Goal: Transaction & Acquisition: Purchase product/service

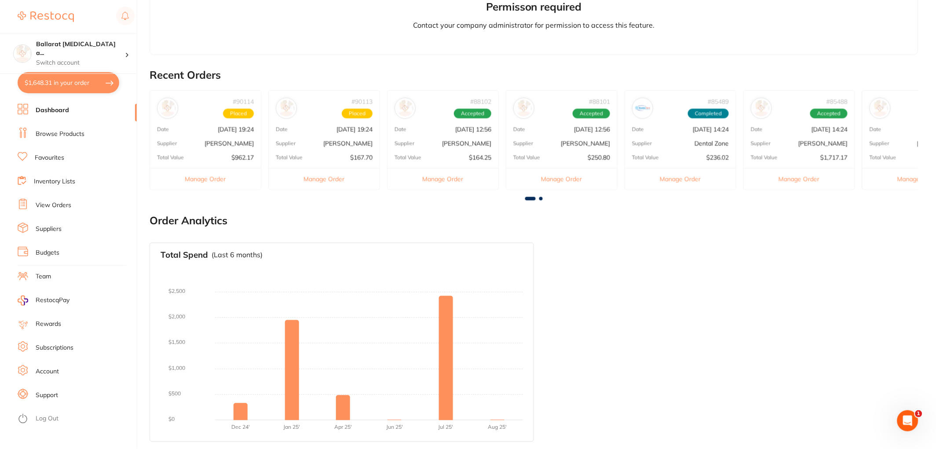
click at [68, 85] on button "$1,648.31 in your order" at bounding box center [69, 82] width 102 height 21
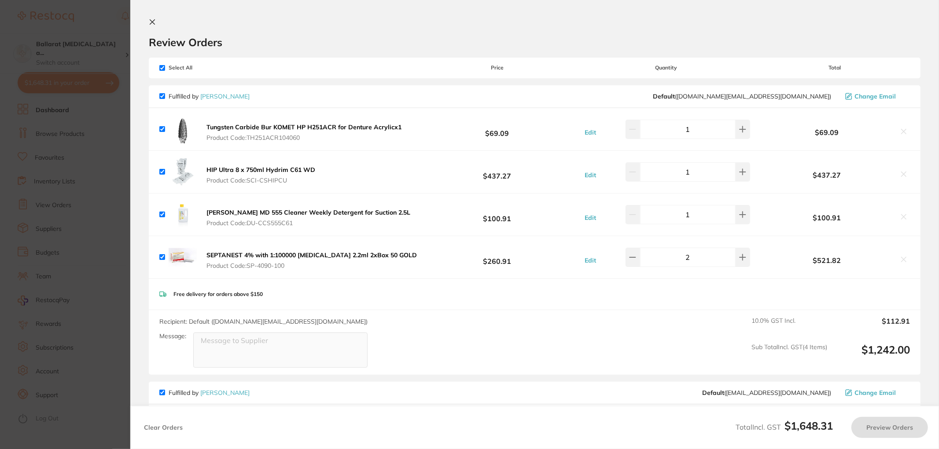
checkbox input "true"
type input "2"
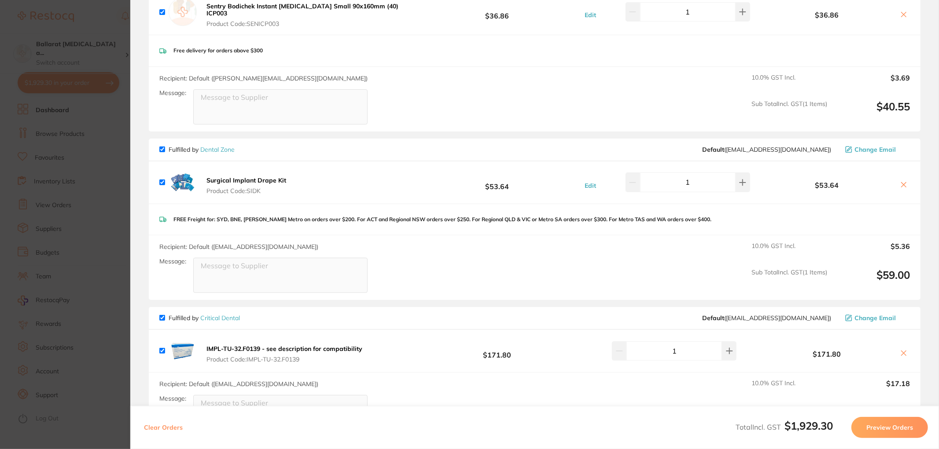
scroll to position [741, 0]
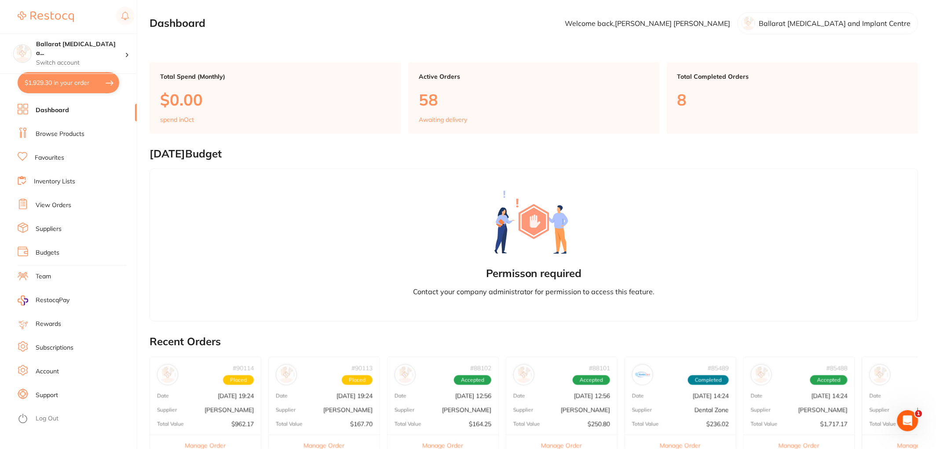
click at [62, 84] on button "$1,929.30 in your order" at bounding box center [69, 82] width 102 height 21
checkbox input "true"
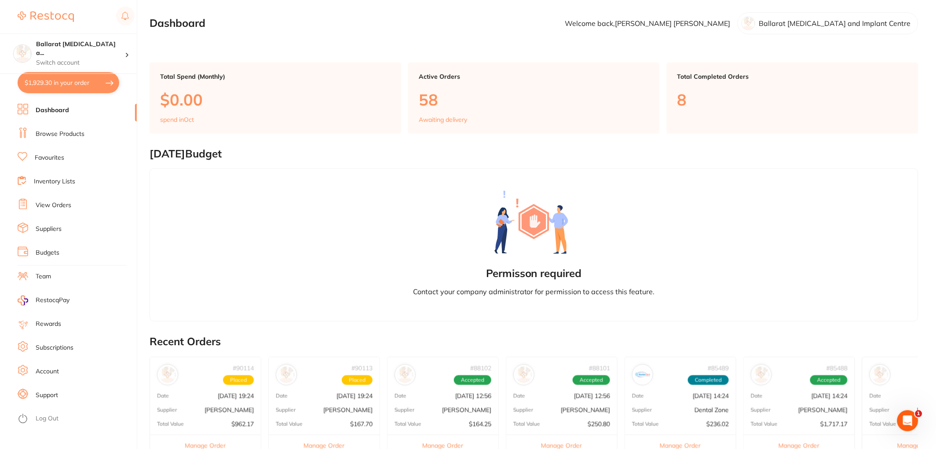
checkbox input "true"
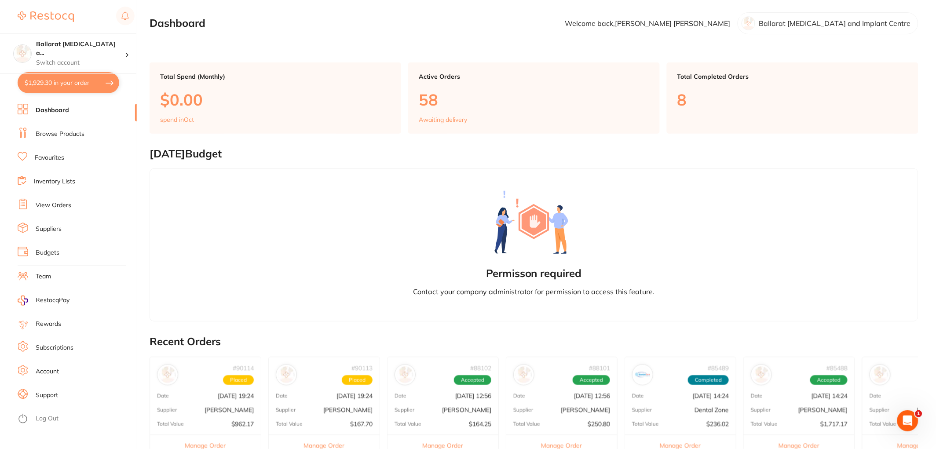
checkbox input "true"
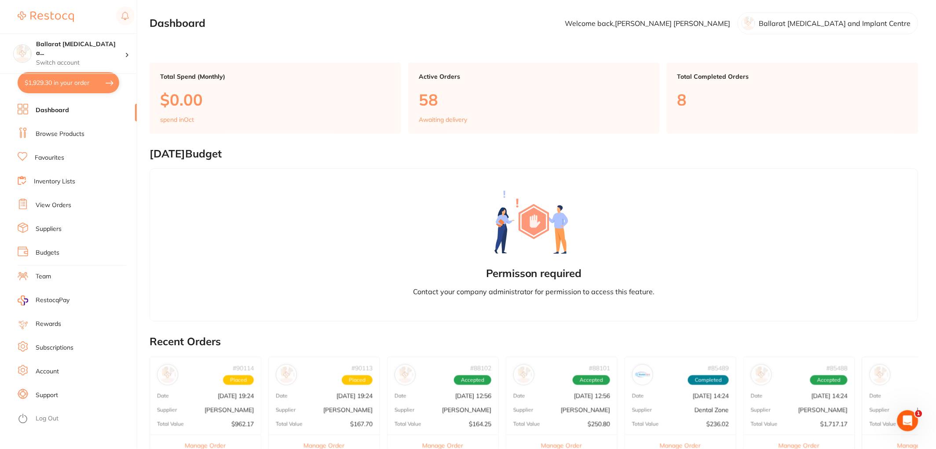
checkbox input "true"
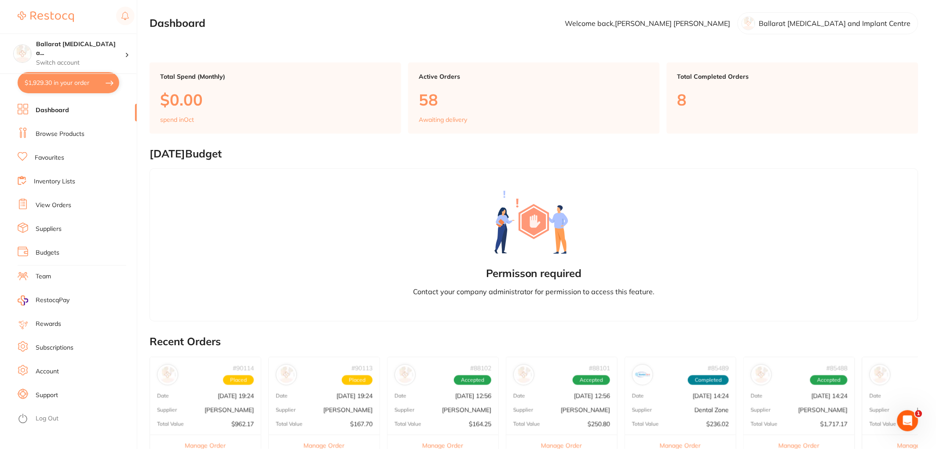
checkbox input "true"
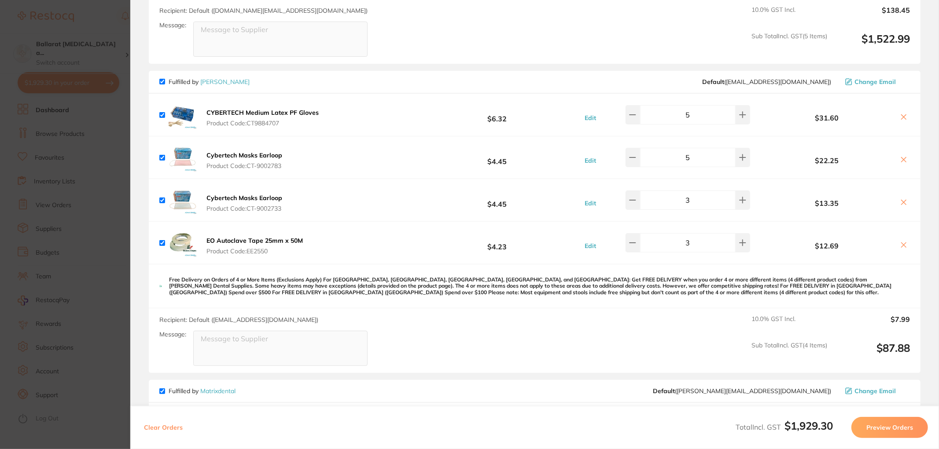
scroll to position [195, 0]
